Goal: Task Accomplishment & Management: Complete application form

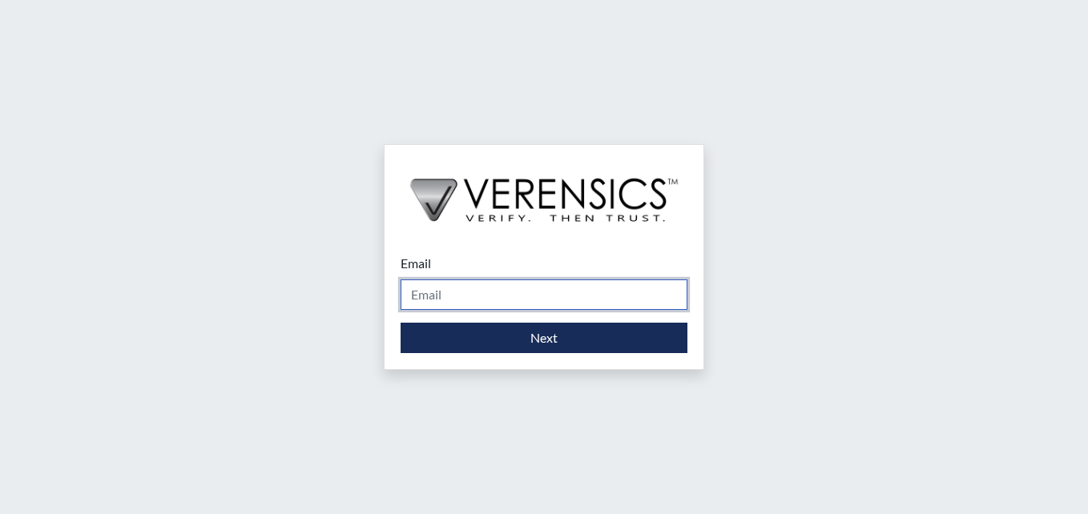
click at [537, 290] on input "Email" at bounding box center [543, 295] width 287 height 30
click at [571, 296] on input "Email" at bounding box center [543, 295] width 287 height 30
type input "[PERSON_NAME][EMAIL_ADDRESS][PERSON_NAME][DOMAIN_NAME]"
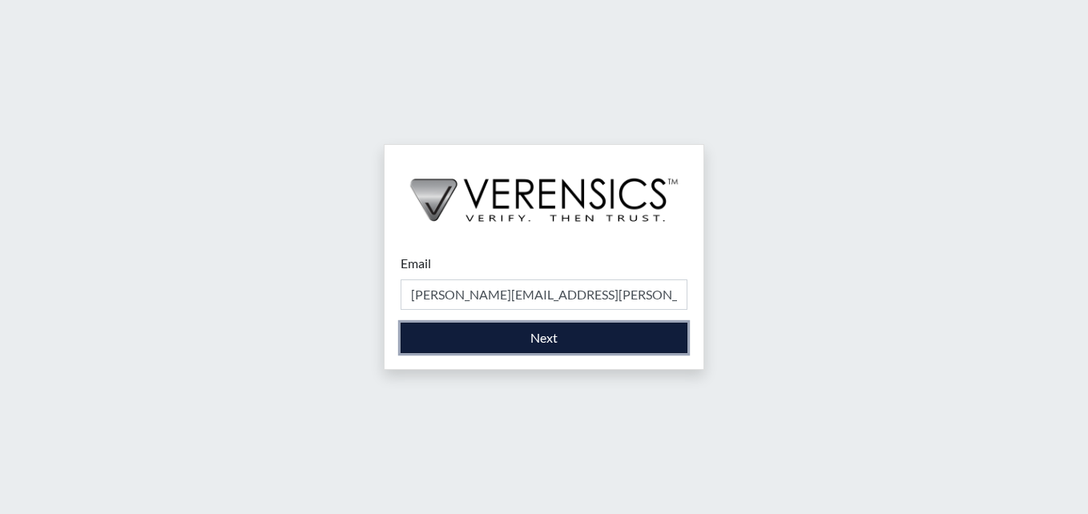
click at [510, 341] on button "Next" at bounding box center [543, 338] width 287 height 30
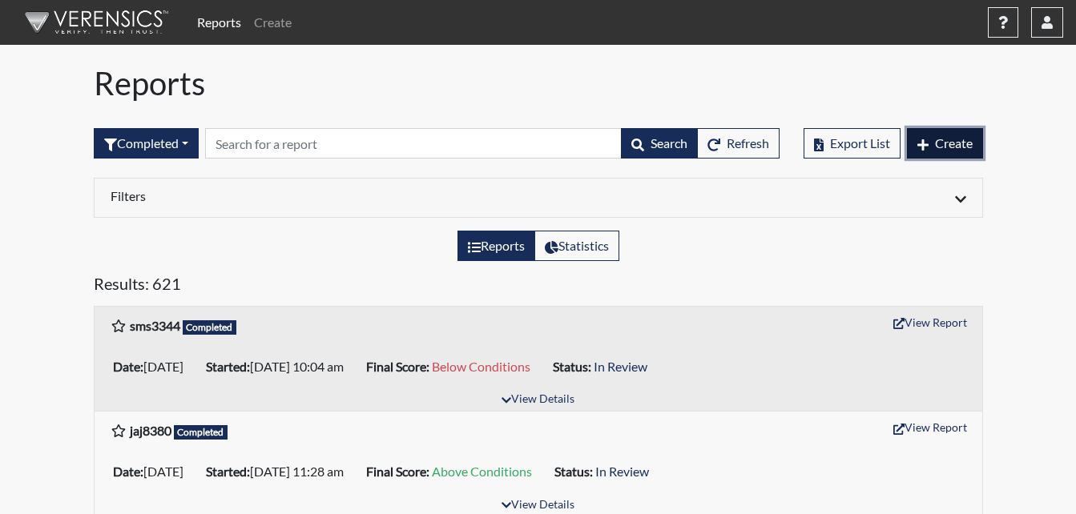
click at [941, 145] on span "Create" at bounding box center [954, 142] width 38 height 15
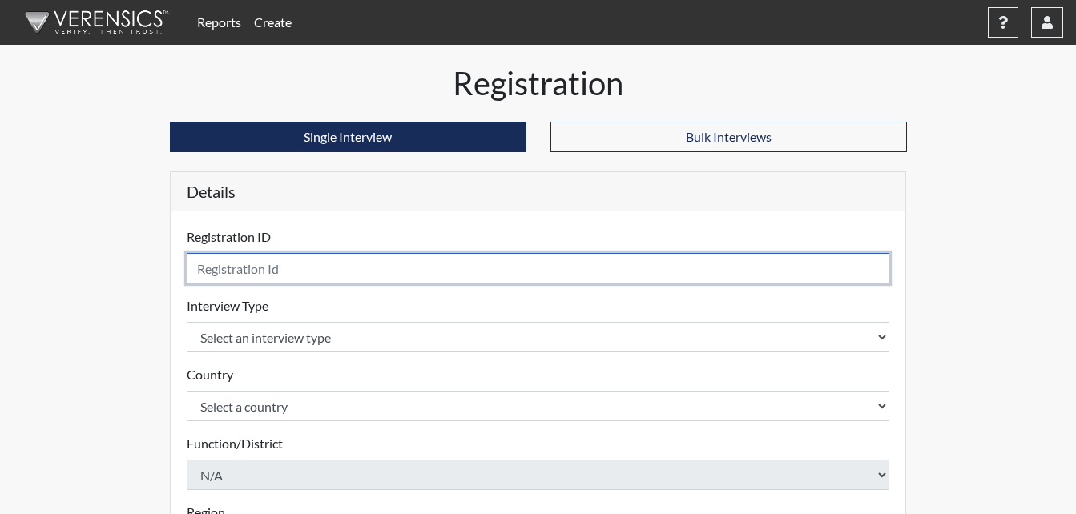
click at [321, 271] on input "text" at bounding box center [538, 268] width 703 height 30
type input "k"
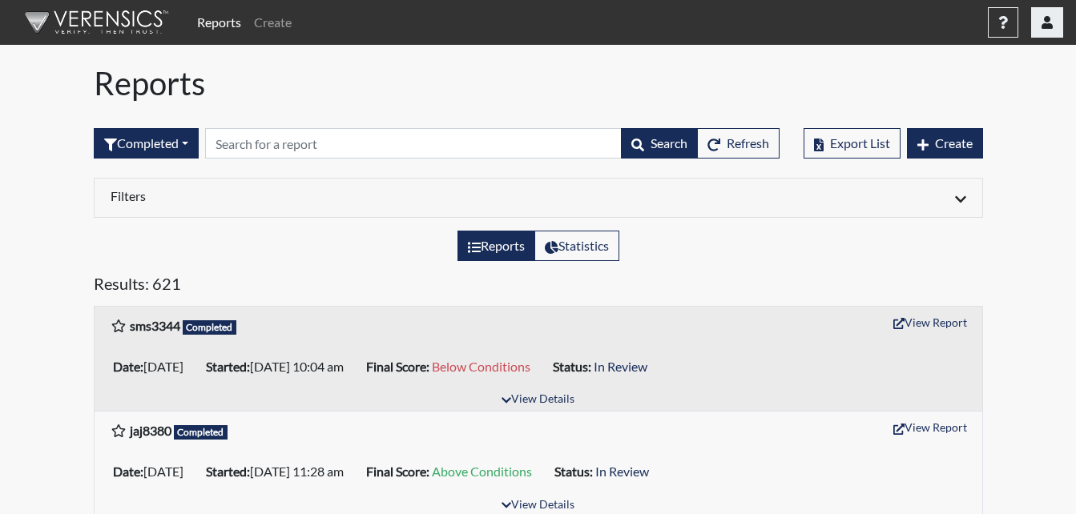
click at [1036, 26] on div "Reports Create Help Center × Verensics Best Practices How to successfully use t…" at bounding box center [627, 22] width 872 height 32
click at [1049, 26] on icon "button" at bounding box center [1046, 22] width 11 height 13
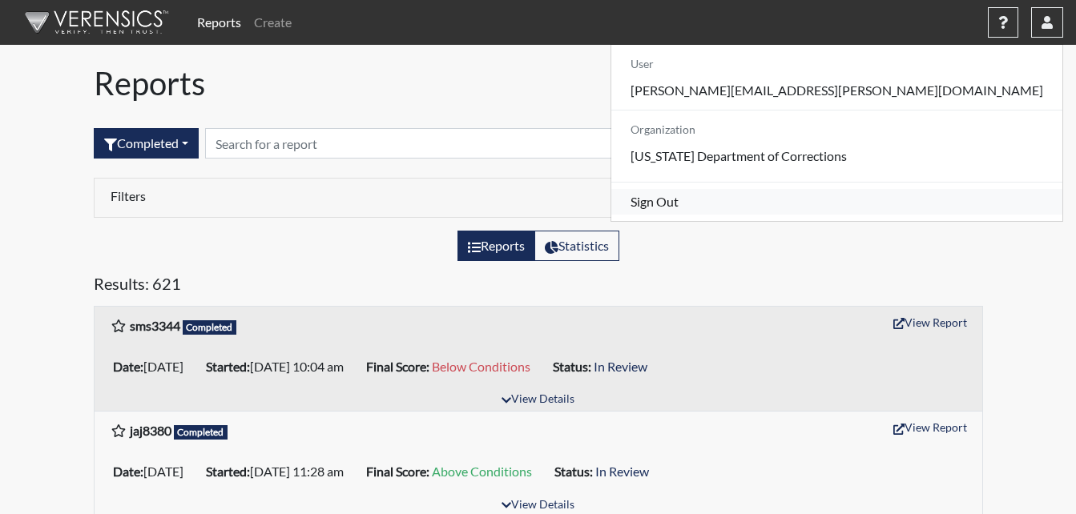
click at [917, 215] on link "Sign Out" at bounding box center [836, 202] width 451 height 26
